Goal: Navigation & Orientation: Find specific page/section

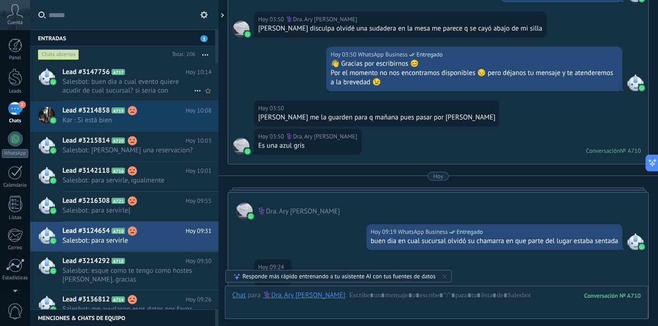
click at [147, 87] on span "Salesbot: buen dia a cual evento quiere acudir de cual sucursal? si seria con r…" at bounding box center [127, 86] width 131 height 18
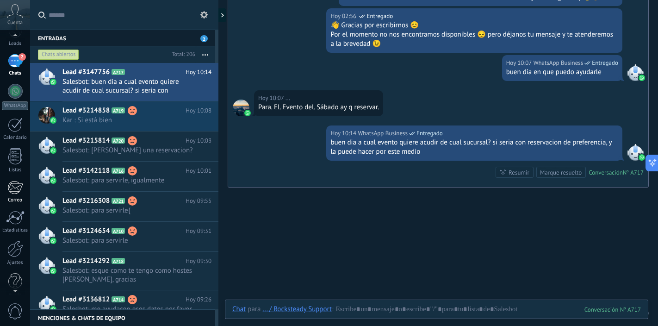
scroll to position [59, 0]
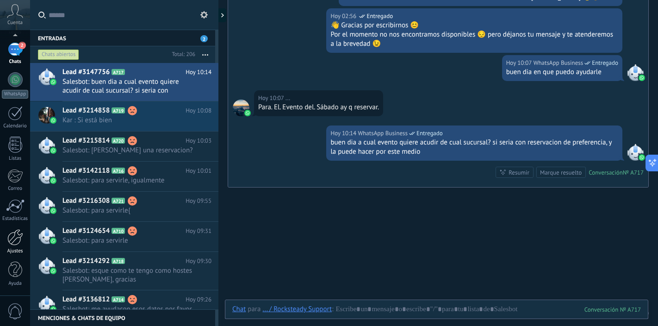
click at [12, 241] on div at bounding box center [15, 237] width 16 height 16
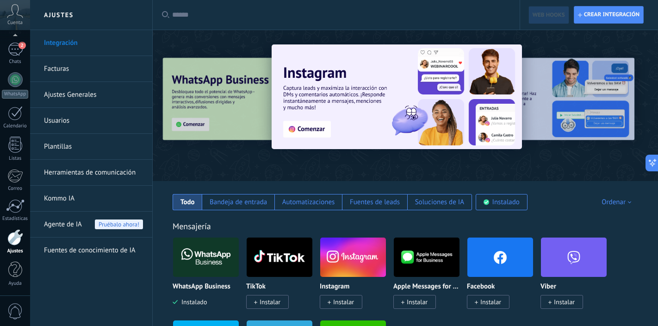
click at [79, 117] on link "Usuarios" at bounding box center [93, 121] width 99 height 26
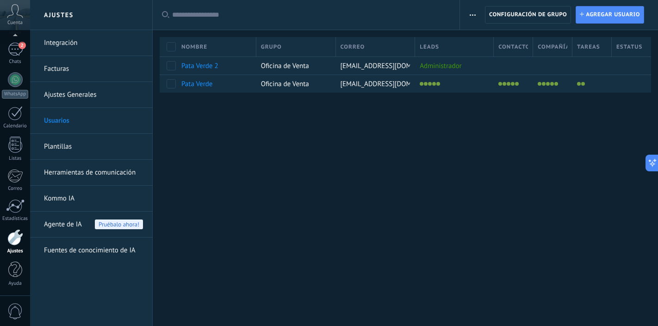
click at [70, 95] on link "Ajustes Generales" at bounding box center [93, 95] width 99 height 26
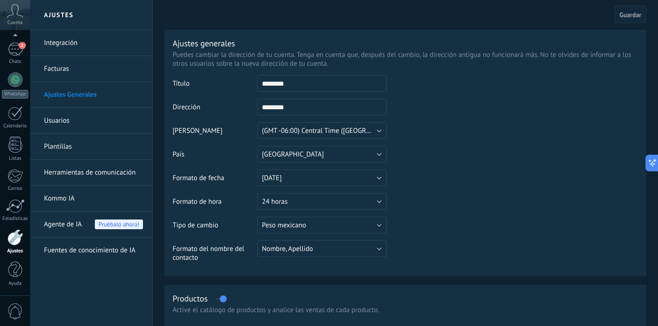
click at [70, 176] on link "Herramientas de comunicación" at bounding box center [93, 173] width 99 height 26
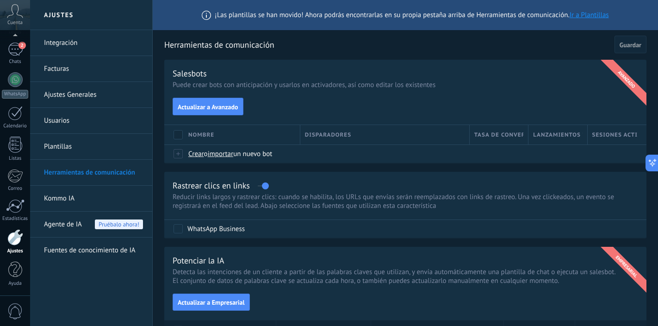
click at [74, 41] on link "Integración" at bounding box center [93, 43] width 99 height 26
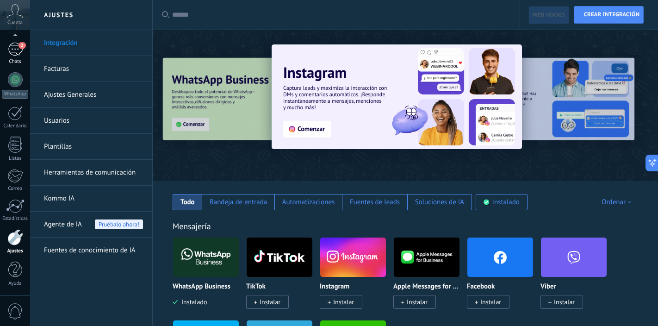
click at [15, 52] on div "2" at bounding box center [15, 49] width 15 height 13
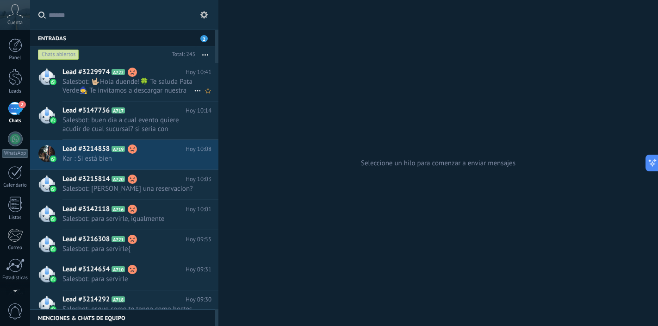
click at [124, 89] on span "Salesbot: 🤟🏼Hola duende!🍀 Te saluda Pata Verde🧙 Te invitamos a descargar nuestr…" at bounding box center [127, 86] width 131 height 18
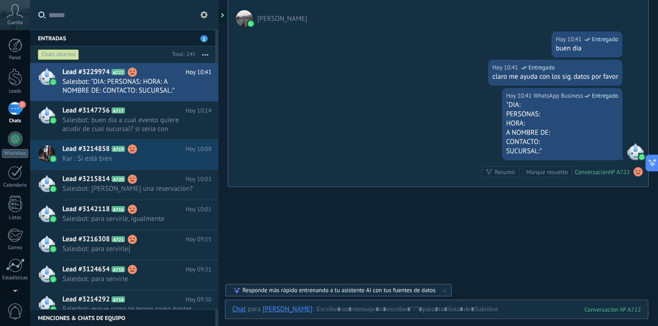
scroll to position [286, 0]
